Goal: Communication & Community: Answer question/provide support

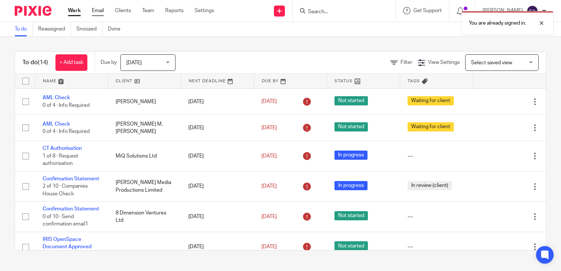
click at [95, 12] on link "Email" at bounding box center [98, 10] width 12 height 7
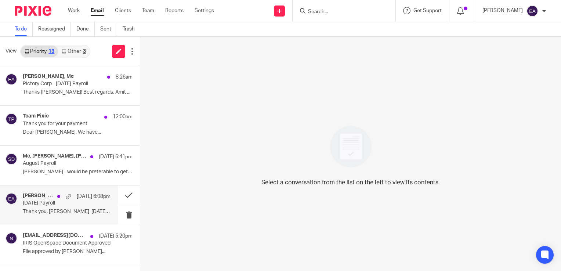
click at [39, 200] on p "[DATE] Payroll" at bounding box center [58, 203] width 70 height 6
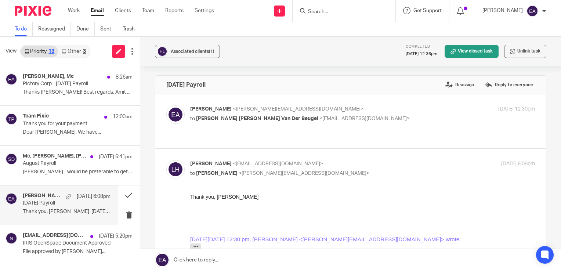
click at [259, 104] on label at bounding box center [350, 121] width 391 height 54
click at [166, 105] on input "checkbox" at bounding box center [166, 105] width 0 height 0
checkbox input "true"
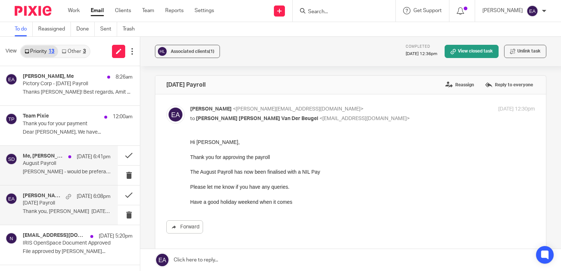
click at [40, 167] on div "Me, [PERSON_NAME], [PERSON_NAME], [PERSON_NAME] [DATE] 6:41pm August Payroll [P…" at bounding box center [67, 165] width 88 height 25
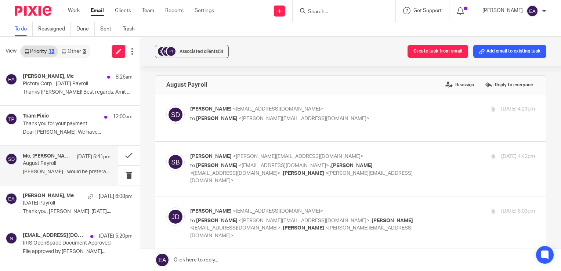
click at [328, 124] on label at bounding box center [350, 117] width 391 height 47
click at [166, 105] on input "checkbox" at bounding box center [166, 105] width 0 height 0
checkbox input "true"
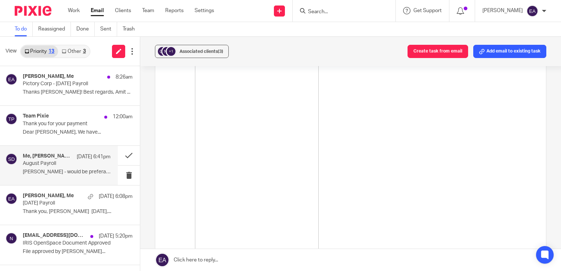
scroll to position [477, 0]
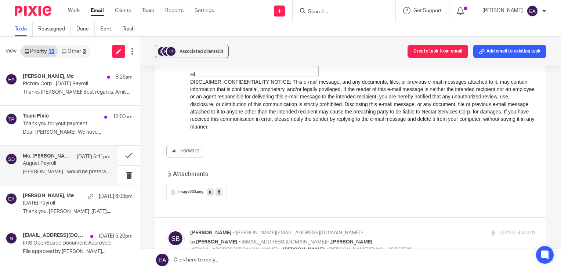
click at [189, 195] on div "image003 .png" at bounding box center [196, 192] width 60 height 16
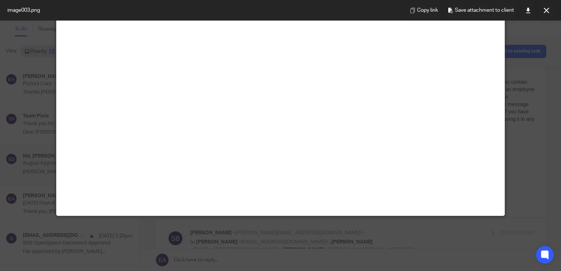
scroll to position [1074, 0]
click at [540, 14] on button at bounding box center [546, 10] width 15 height 15
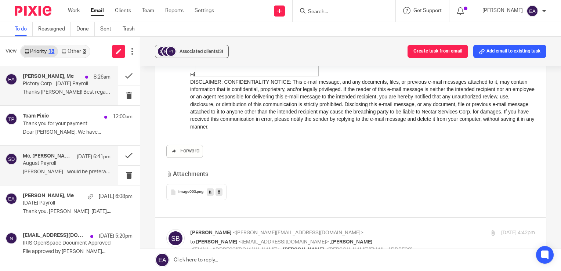
click at [39, 87] on p "Pictory Corp - [DATE] Payroll" at bounding box center [58, 84] width 70 height 6
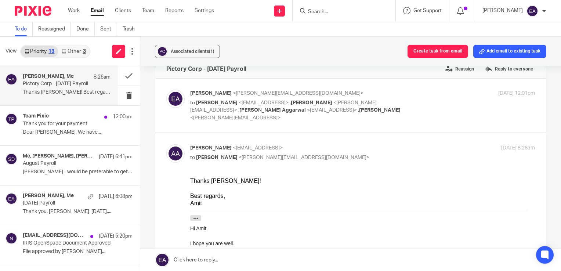
scroll to position [0, 0]
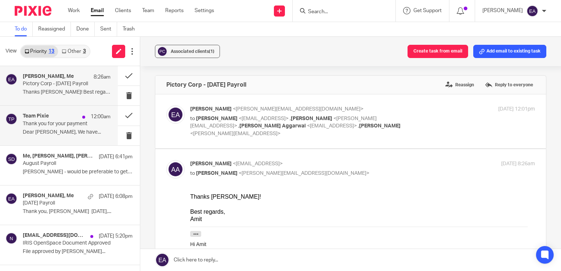
click at [43, 126] on p "Thank you for your payment" at bounding box center [58, 124] width 70 height 6
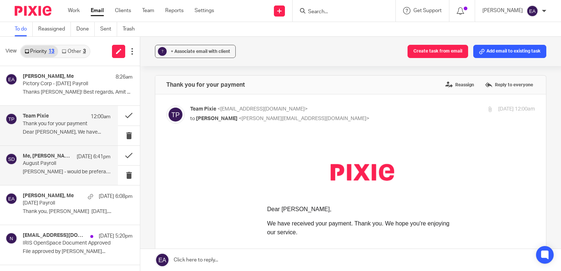
click at [47, 158] on h4 "Me, [PERSON_NAME], [PERSON_NAME], [PERSON_NAME]" at bounding box center [48, 156] width 50 height 6
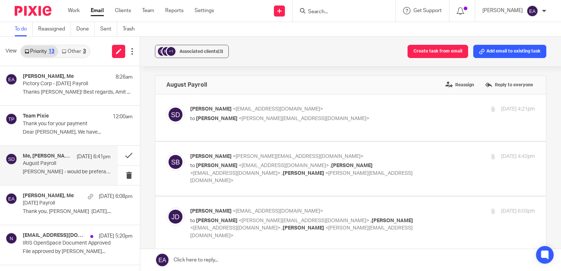
click at [203, 261] on link at bounding box center [350, 260] width 421 height 22
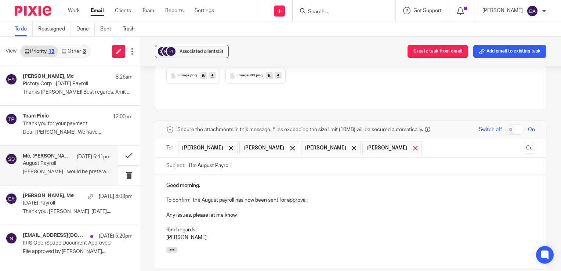
click at [413, 146] on span at bounding box center [415, 148] width 5 height 5
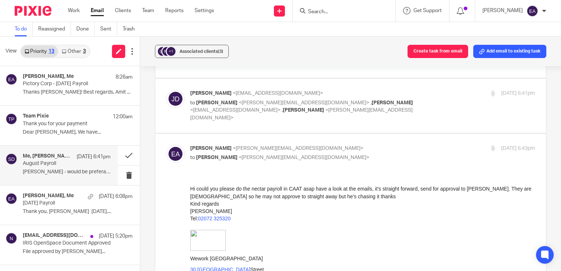
scroll to position [303, 0]
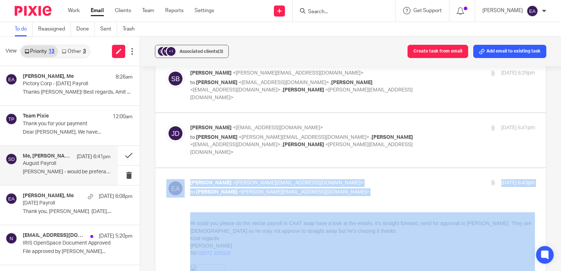
drag, startPoint x: 375, startPoint y: 334, endPoint x: 398, endPoint y: 259, distance: 78.3
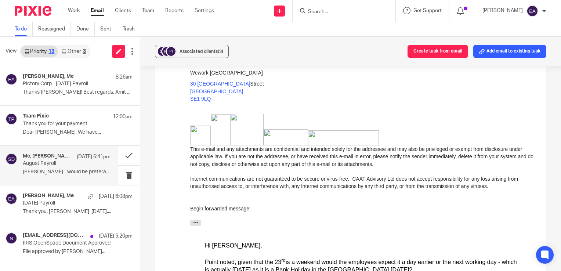
click at [481, 213] on div "Begin forwarded message:" at bounding box center [362, 209] width 345 height 22
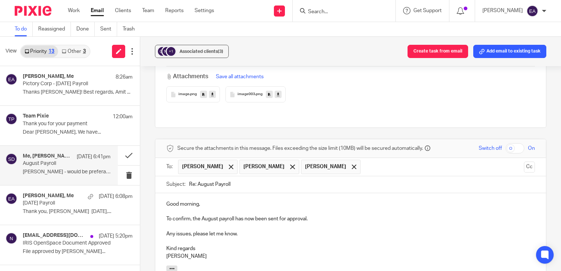
scroll to position [2561, 0]
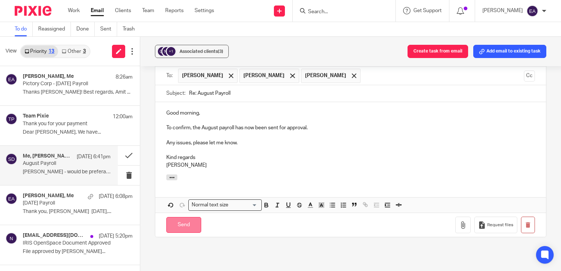
click at [185, 217] on input "Send" at bounding box center [183, 225] width 35 height 16
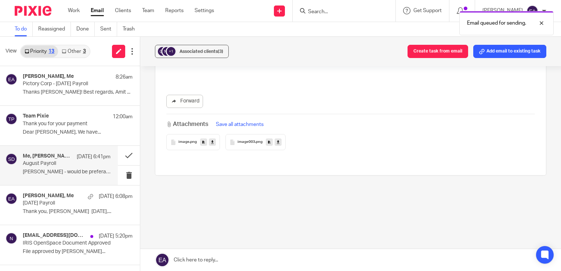
scroll to position [2362, 0]
